Goal: Use online tool/utility: Use online tool/utility

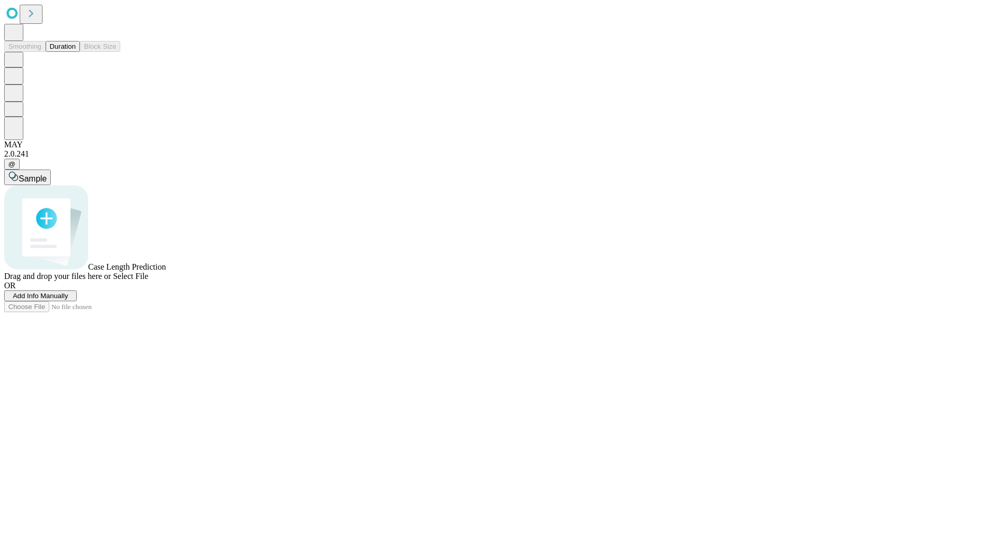
click at [76, 52] on button "Duration" at bounding box center [63, 46] width 34 height 11
click at [148, 280] on span "Select File" at bounding box center [130, 276] width 35 height 9
